Goal: Information Seeking & Learning: Understand process/instructions

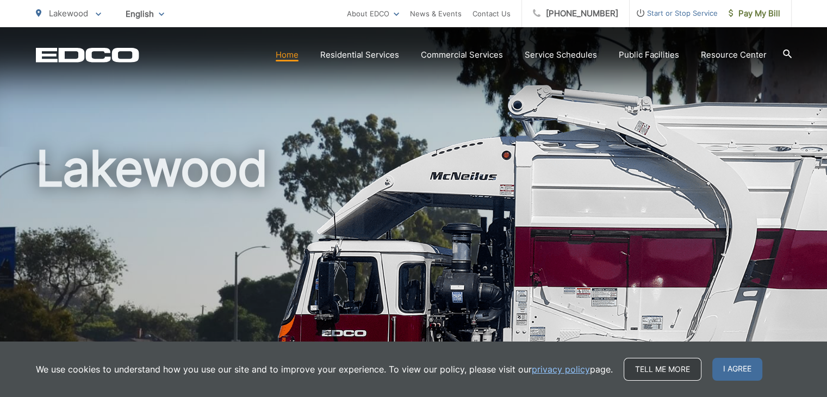
click at [674, 370] on link "Tell me more" at bounding box center [663, 369] width 78 height 23
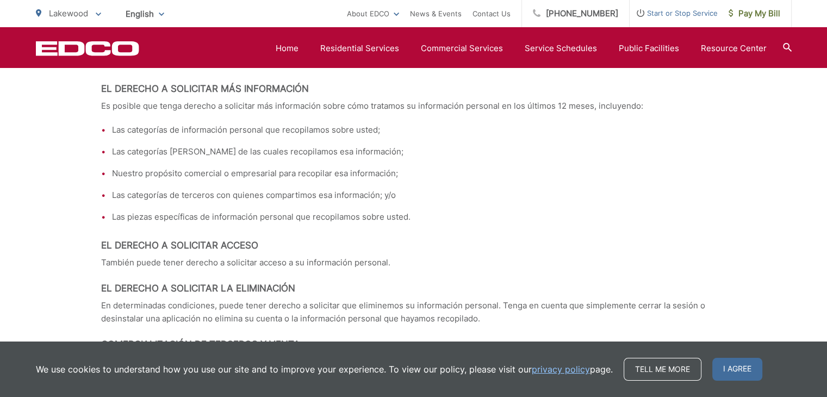
scroll to position [4079, 0]
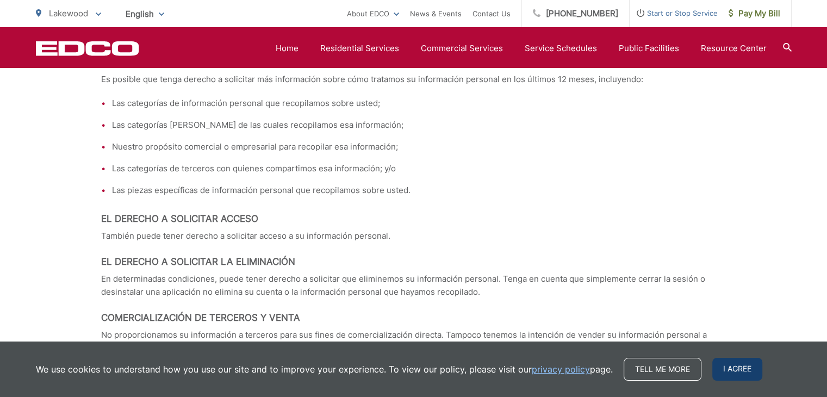
click at [733, 363] on span "I agree" at bounding box center [737, 369] width 50 height 23
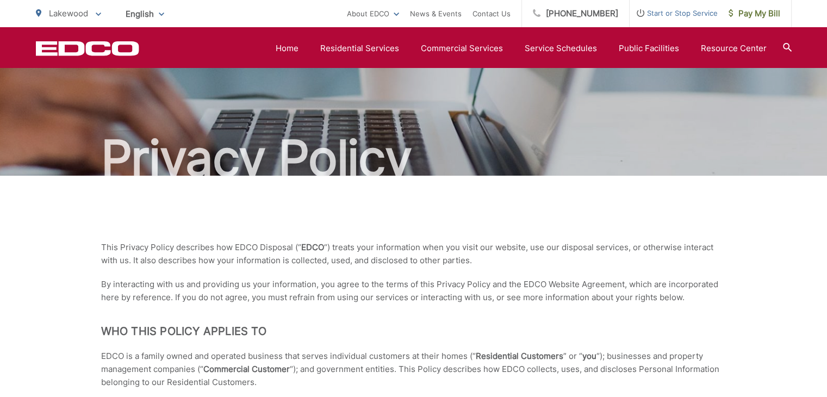
scroll to position [0, 0]
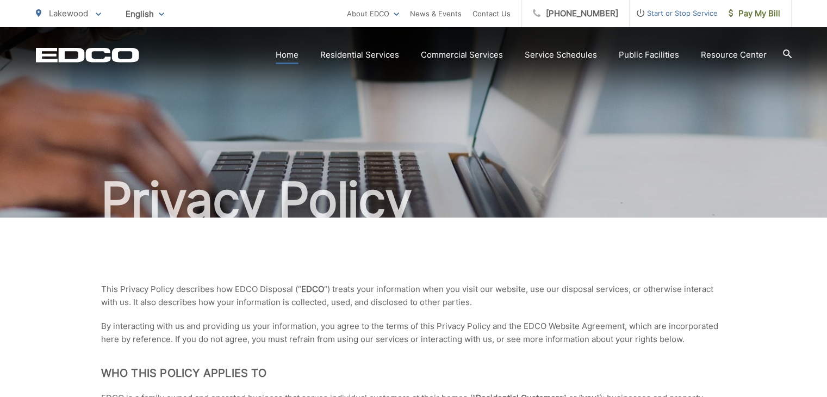
click at [296, 51] on link "Home" at bounding box center [287, 54] width 23 height 13
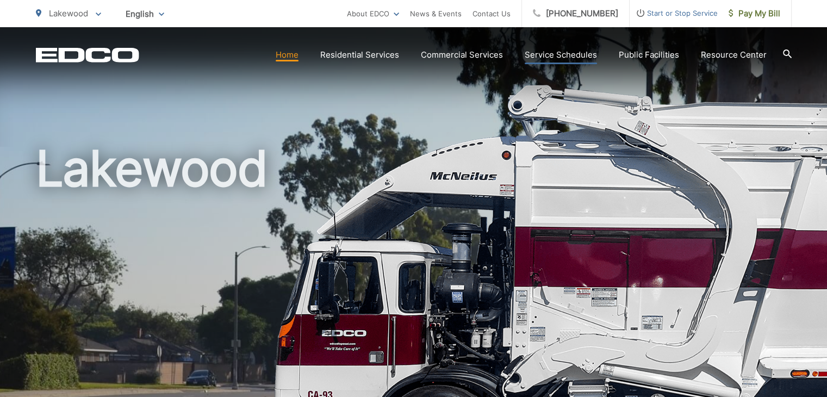
click at [590, 57] on link "Service Schedules" at bounding box center [561, 54] width 72 height 13
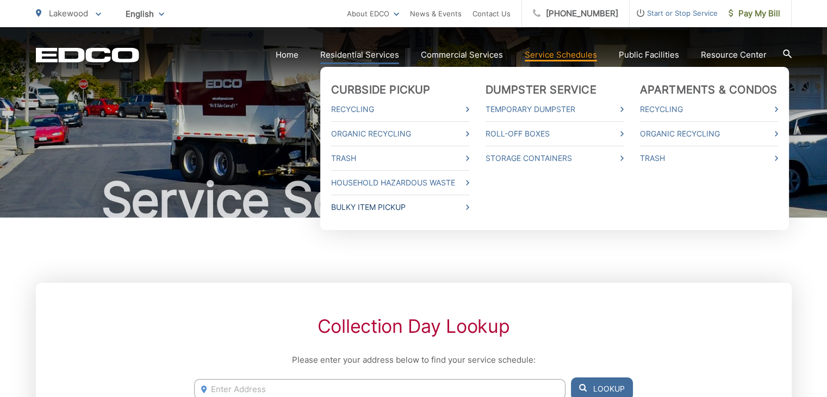
click at [393, 206] on link "Bulky Item Pickup" at bounding box center [400, 207] width 138 height 13
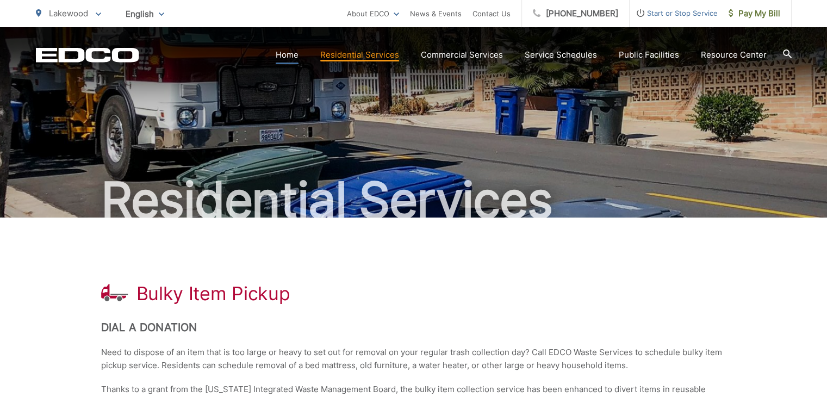
click at [292, 55] on link "Home" at bounding box center [287, 54] width 23 height 13
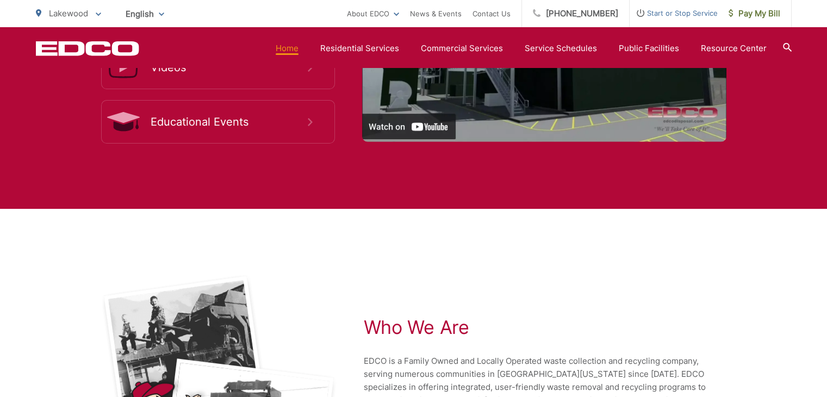
scroll to position [2151, 0]
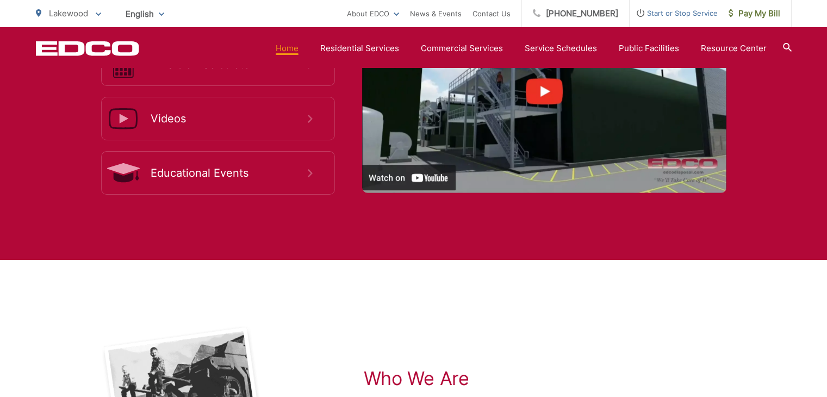
click at [786, 45] on icon at bounding box center [787, 47] width 9 height 9
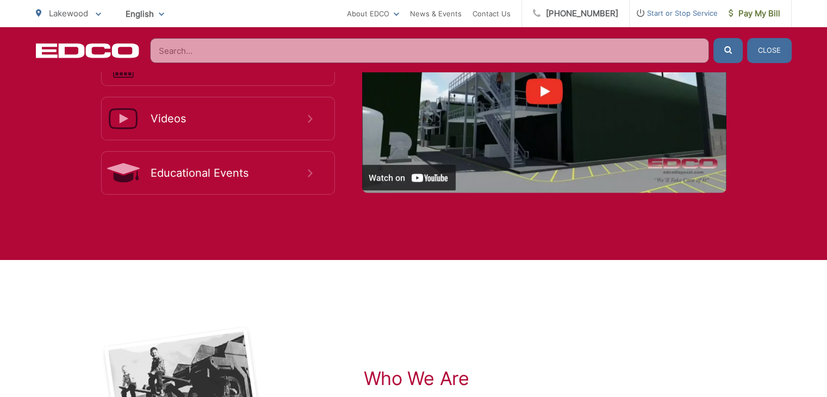
click at [272, 53] on input "Search" at bounding box center [429, 50] width 559 height 25
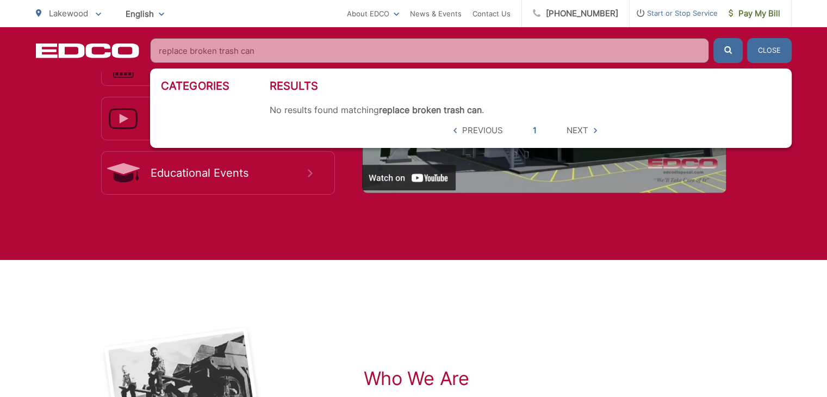
type input "replace broken trash can"
click at [714, 38] on button "submit" at bounding box center [728, 50] width 29 height 25
click at [755, 48] on button "Close" at bounding box center [769, 50] width 45 height 25
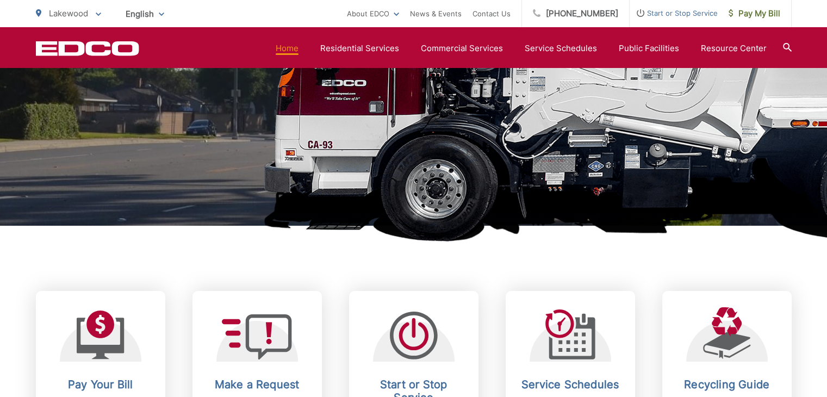
scroll to position [0, 0]
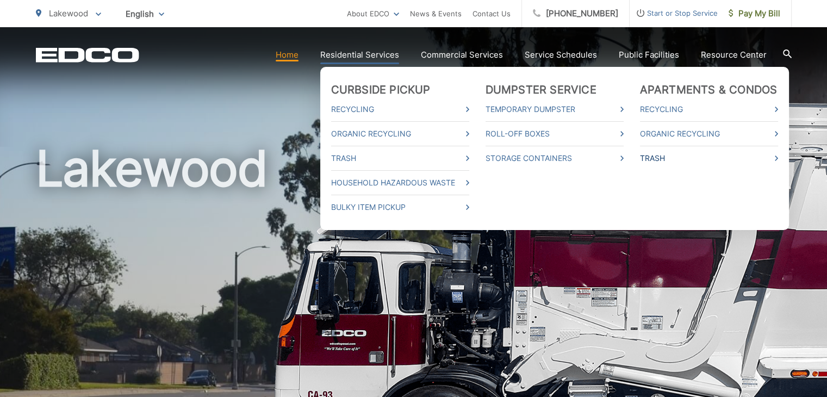
click at [660, 157] on link "Trash" at bounding box center [709, 158] width 138 height 13
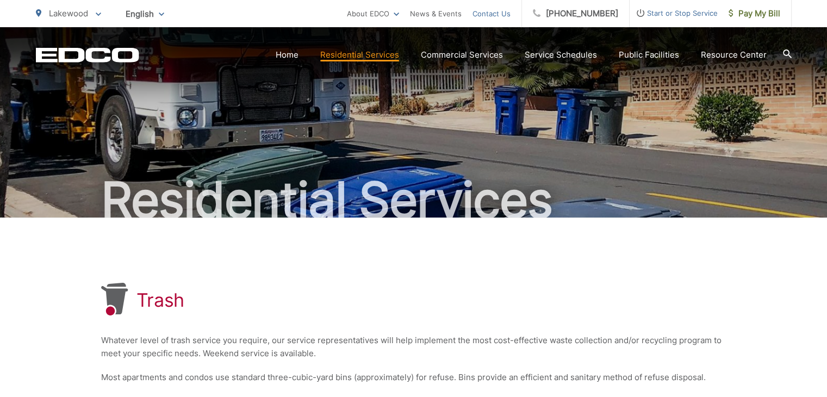
click at [495, 13] on link "Contact Us" at bounding box center [492, 13] width 38 height 13
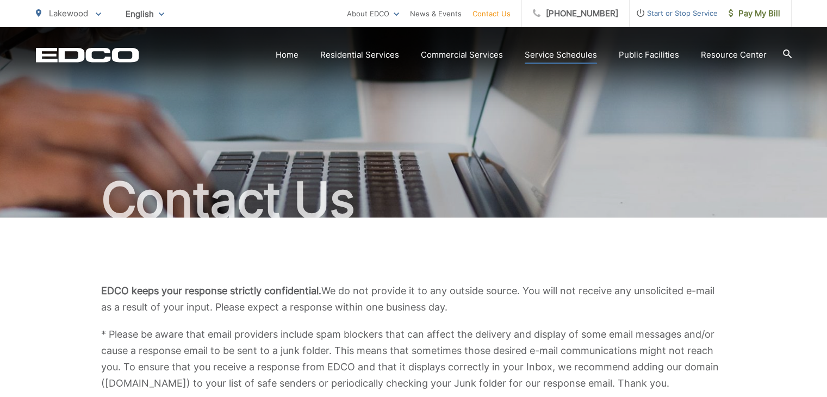
click at [560, 52] on link "Service Schedules" at bounding box center [561, 54] width 72 height 13
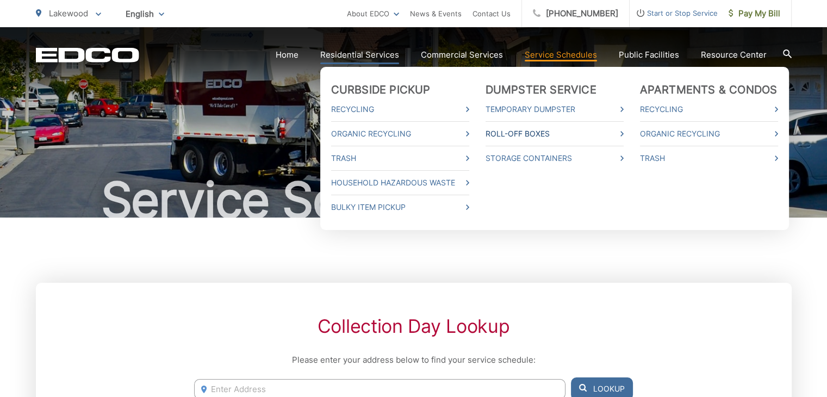
click at [524, 136] on link "Roll-Off Boxes" at bounding box center [555, 133] width 138 height 13
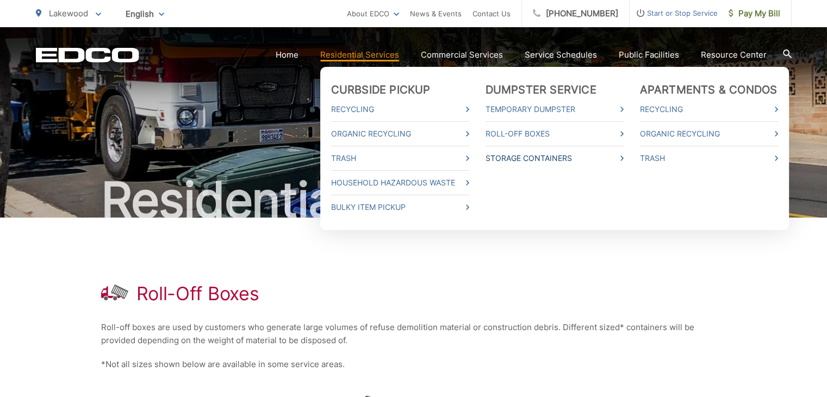
click at [558, 157] on link "Storage Containers" at bounding box center [555, 158] width 138 height 13
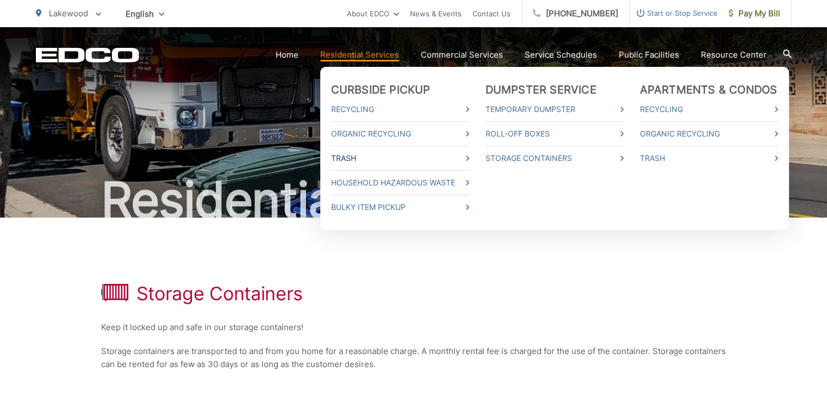
click at [421, 162] on link "Trash" at bounding box center [400, 158] width 138 height 13
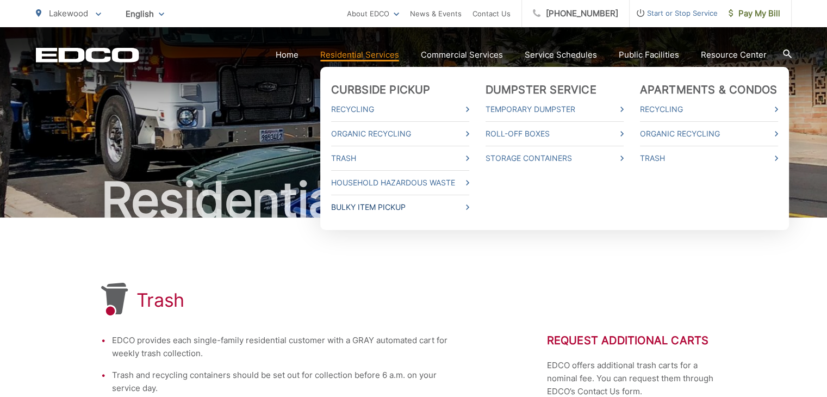
click at [391, 205] on link "Bulky Item Pickup" at bounding box center [400, 207] width 138 height 13
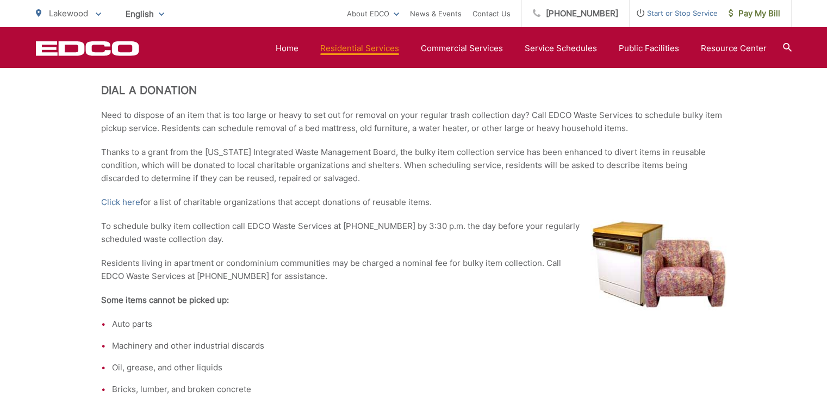
scroll to position [218, 0]
